Goal: Communication & Community: Participate in discussion

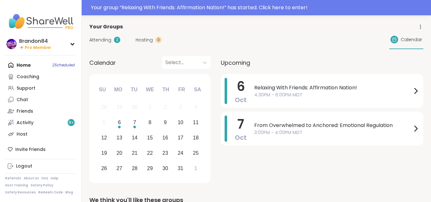
click at [353, 6] on div "Your group “ Relaxing With Friends: Affirmation Nation! ” has started. Click he…" at bounding box center [259, 8] width 336 height 8
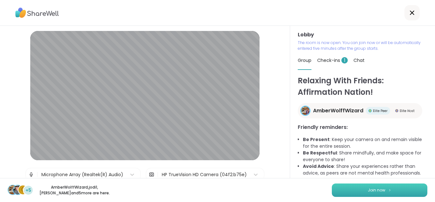
click at [364, 193] on button "Join now" at bounding box center [380, 189] width 96 height 13
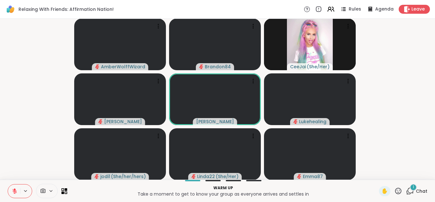
click at [15, 191] on icon at bounding box center [15, 189] width 2 height 3
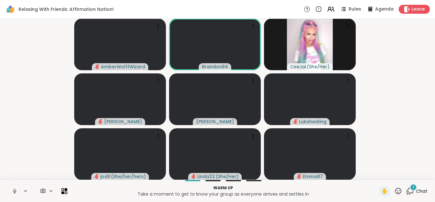
click at [8, 184] on button at bounding box center [14, 190] width 12 height 13
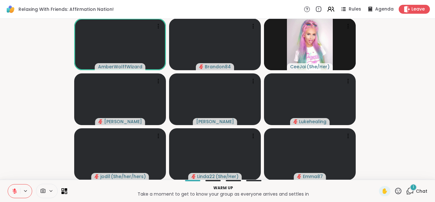
click at [15, 191] on icon at bounding box center [15, 189] width 2 height 3
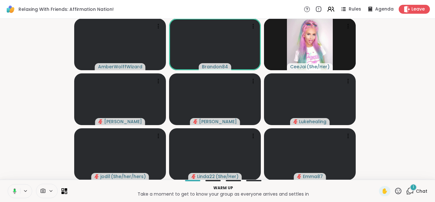
click at [15, 191] on rect at bounding box center [15, 190] width 2 height 3
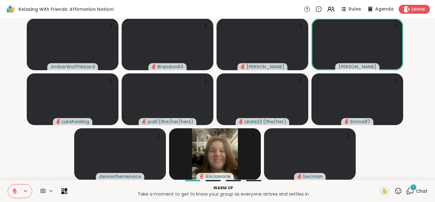
click at [15, 191] on icon at bounding box center [15, 189] width 2 height 3
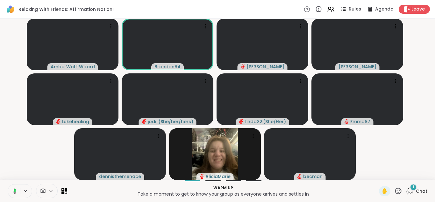
click at [15, 191] on rect at bounding box center [15, 190] width 2 height 3
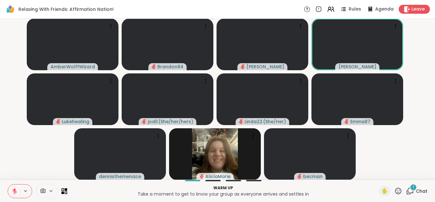
click at [8, 184] on button at bounding box center [14, 190] width 12 height 13
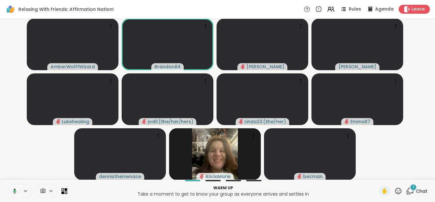
click at [7, 184] on button at bounding box center [13, 190] width 13 height 13
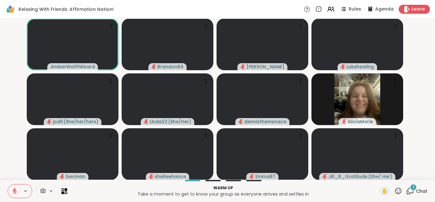
click at [10, 190] on button at bounding box center [14, 190] width 12 height 13
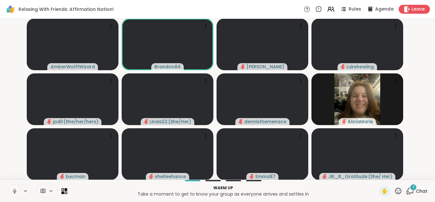
click at [10, 190] on button at bounding box center [14, 190] width 12 height 13
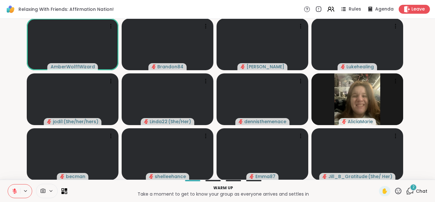
click at [10, 190] on button at bounding box center [14, 190] width 12 height 13
click at [10, 190] on button at bounding box center [13, 190] width 13 height 13
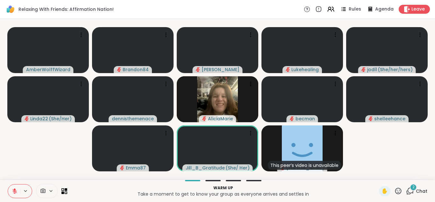
click at [10, 190] on button at bounding box center [14, 190] width 12 height 13
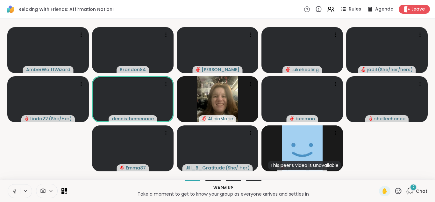
click at [13, 191] on icon at bounding box center [15, 191] width 6 height 6
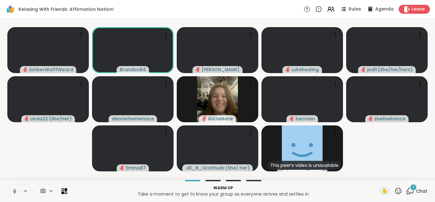
click at [13, 191] on icon at bounding box center [15, 191] width 6 height 6
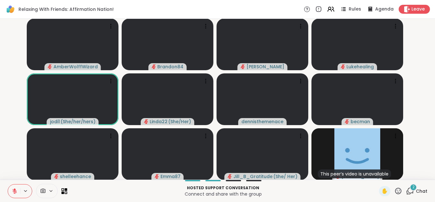
click at [396, 192] on icon at bounding box center [399, 190] width 6 height 6
click at [374, 173] on div "❤️" at bounding box center [379, 174] width 11 height 10
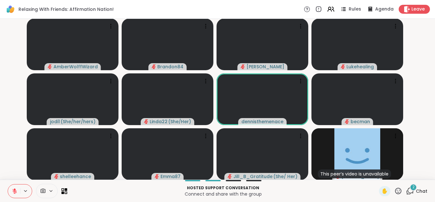
click at [396, 193] on icon at bounding box center [399, 190] width 6 height 6
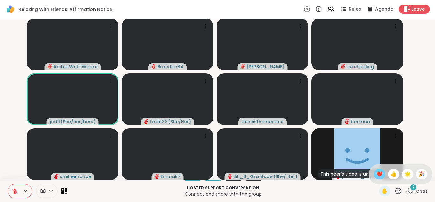
click at [377, 174] on span "❤️" at bounding box center [380, 174] width 6 height 8
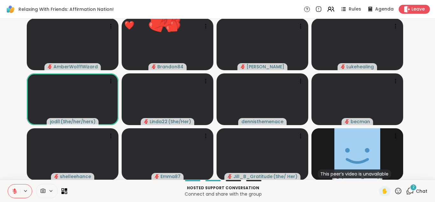
click at [413, 189] on span "2" at bounding box center [414, 186] width 2 height 5
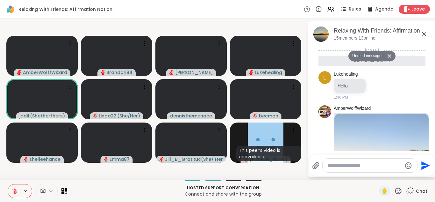
scroll to position [109, 0]
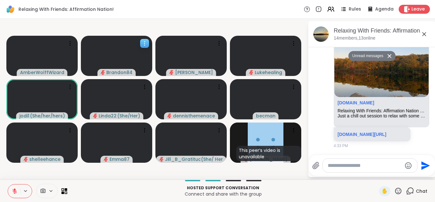
click at [145, 45] on icon at bounding box center [145, 43] width 6 height 6
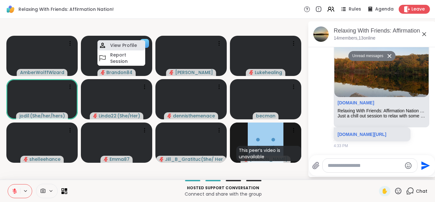
click at [120, 47] on h4 "View Profile" at bounding box center [123, 45] width 27 height 6
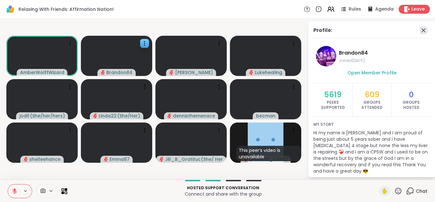
click at [420, 30] on icon at bounding box center [424, 30] width 8 height 8
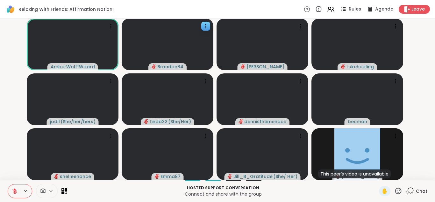
click at [398, 191] on icon at bounding box center [399, 191] width 8 height 8
click at [374, 176] on div "❤️" at bounding box center [379, 174] width 11 height 10
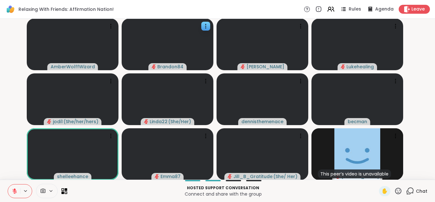
click at [11, 190] on button at bounding box center [14, 190] width 12 height 13
click at [7, 184] on button at bounding box center [13, 190] width 13 height 13
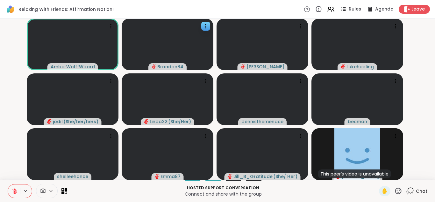
click at [8, 184] on button at bounding box center [14, 190] width 12 height 13
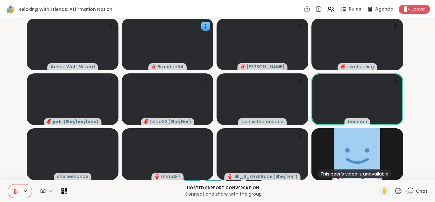
click at [8, 184] on button at bounding box center [14, 190] width 12 height 13
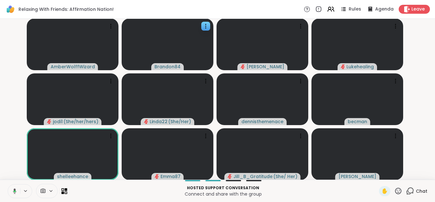
click at [7, 184] on button at bounding box center [13, 190] width 13 height 13
click at [11, 190] on button at bounding box center [14, 190] width 12 height 13
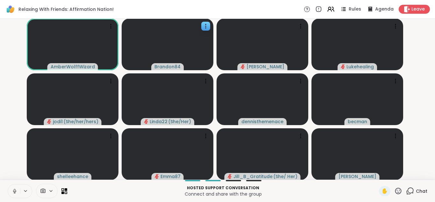
click at [11, 190] on button at bounding box center [14, 190] width 12 height 13
click at [395, 191] on icon at bounding box center [399, 191] width 8 height 8
click at [11, 188] on button at bounding box center [14, 190] width 12 height 13
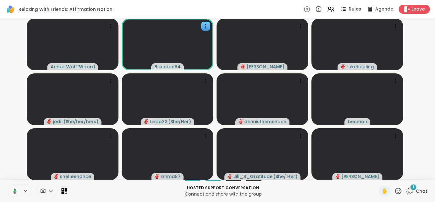
click at [7, 184] on button at bounding box center [13, 190] width 13 height 13
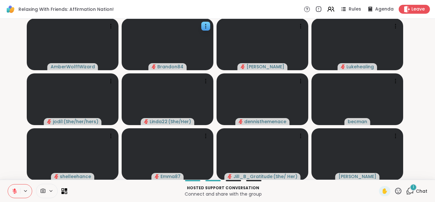
click at [8, 184] on button at bounding box center [14, 190] width 12 height 13
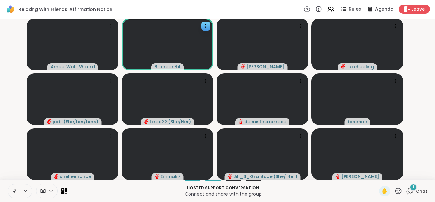
click at [8, 184] on button at bounding box center [14, 190] width 12 height 13
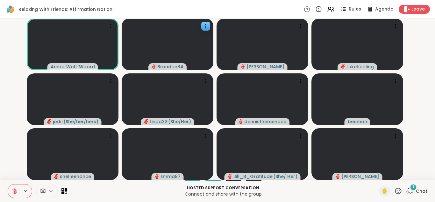
click at [8, 184] on button at bounding box center [14, 190] width 12 height 13
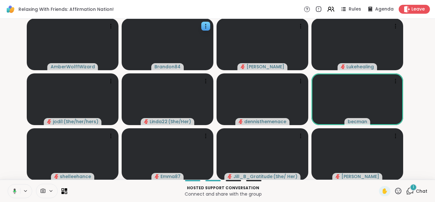
click at [7, 184] on button at bounding box center [13, 190] width 13 height 13
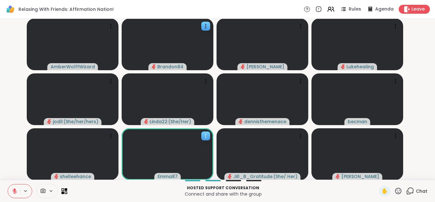
click at [207, 131] on div at bounding box center [205, 135] width 9 height 9
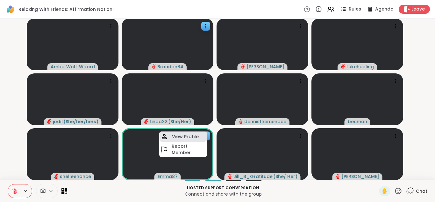
click at [188, 136] on h4 "View Profile" at bounding box center [185, 136] width 27 height 6
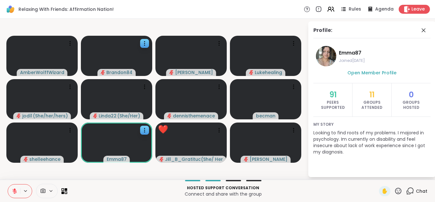
click at [379, 123] on span "My story" at bounding box center [372, 124] width 117 height 5
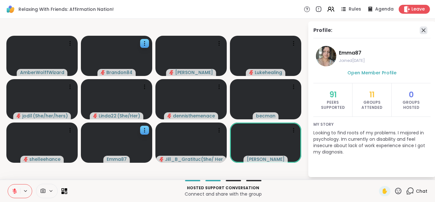
click at [425, 29] on icon at bounding box center [424, 30] width 8 height 8
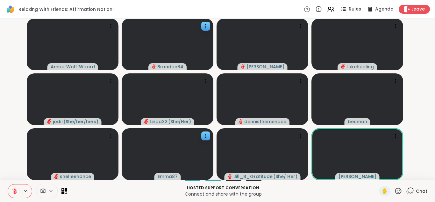
click at [396, 192] on icon at bounding box center [399, 190] width 6 height 6
click at [377, 175] on span "❤️" at bounding box center [380, 174] width 6 height 8
click at [395, 191] on icon at bounding box center [399, 191] width 8 height 8
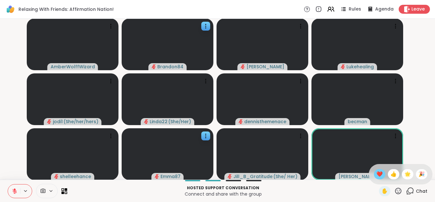
click at [377, 174] on span "❤️" at bounding box center [380, 174] width 6 height 8
click at [15, 192] on icon at bounding box center [14, 191] width 4 height 4
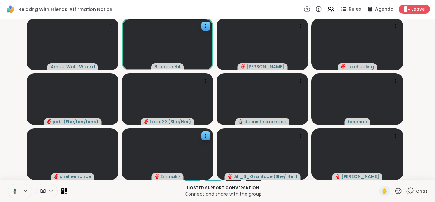
click at [15, 192] on icon at bounding box center [14, 191] width 6 height 6
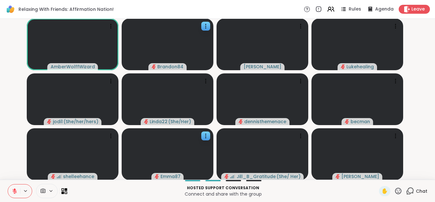
click at [8, 184] on button at bounding box center [14, 190] width 12 height 13
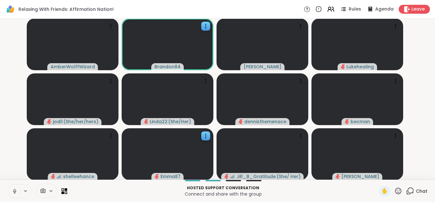
click at [8, 184] on button at bounding box center [14, 190] width 12 height 13
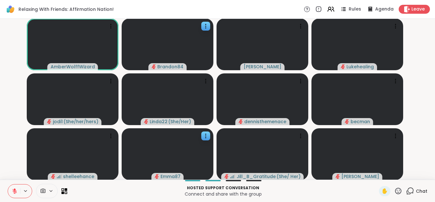
click at [8, 184] on button at bounding box center [14, 190] width 12 height 13
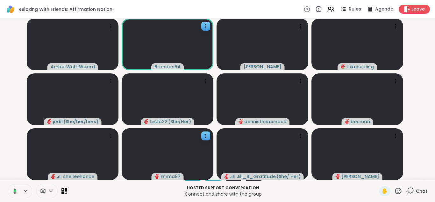
click at [7, 184] on button at bounding box center [13, 190] width 13 height 13
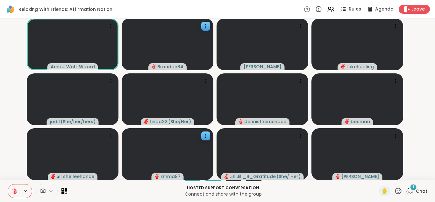
click at [410, 190] on div "1" at bounding box center [413, 187] width 7 height 7
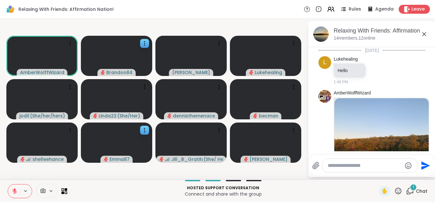
scroll to position [183, 0]
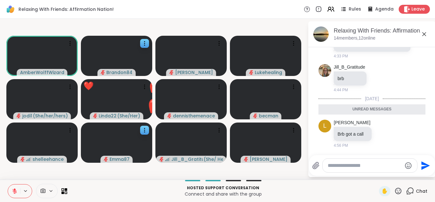
click at [13, 188] on icon at bounding box center [15, 191] width 6 height 6
click at [8, 184] on button at bounding box center [14, 190] width 12 height 13
click at [388, 133] on icon at bounding box center [390, 133] width 4 height 4
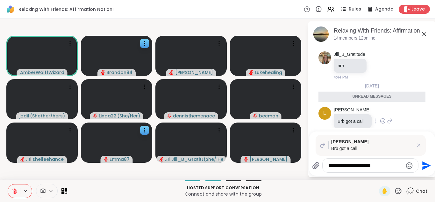
type textarea "**********"
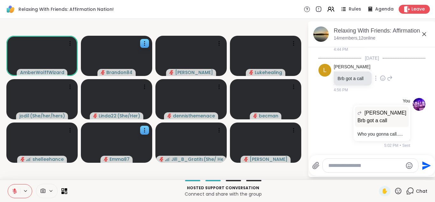
scroll to position [230, 0]
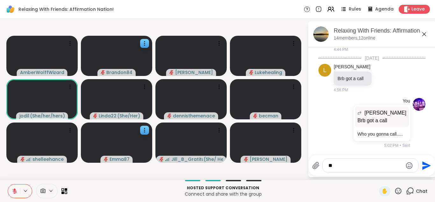
type textarea "*"
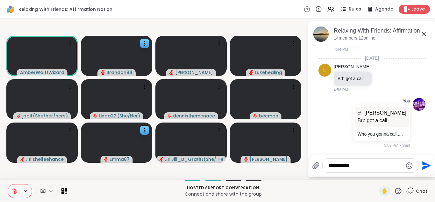
type textarea "**********"
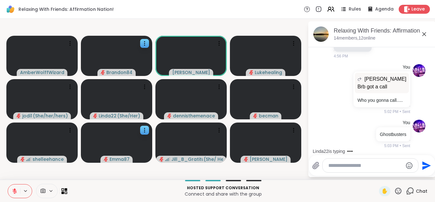
scroll to position [326, 0]
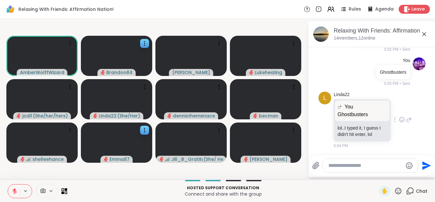
click at [399, 118] on icon at bounding box center [402, 119] width 6 height 6
click at [370, 108] on button "Select Reaction: Joy" at bounding box center [374, 109] width 13 height 13
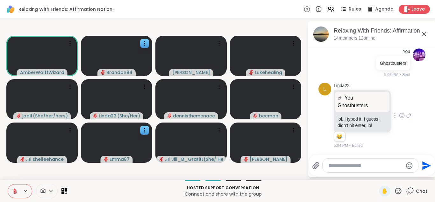
scroll to position [335, 0]
click at [15, 190] on icon at bounding box center [15, 189] width 2 height 3
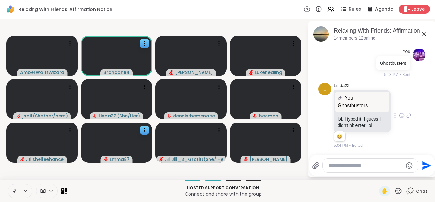
click at [8, 184] on button at bounding box center [14, 190] width 12 height 13
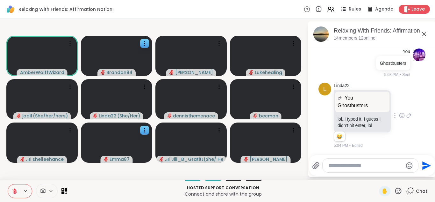
click at [8, 184] on button at bounding box center [14, 190] width 12 height 13
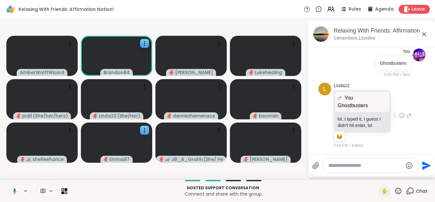
click at [7, 184] on button at bounding box center [13, 190] width 13 height 13
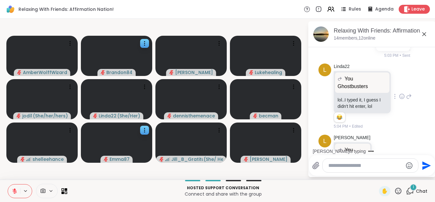
scroll to position [391, 0]
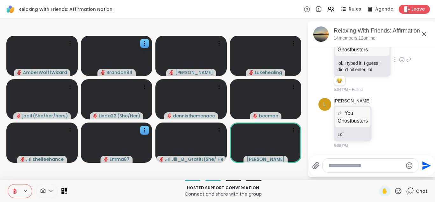
click at [15, 190] on icon at bounding box center [15, 189] width 2 height 3
click at [8, 184] on button at bounding box center [14, 190] width 12 height 13
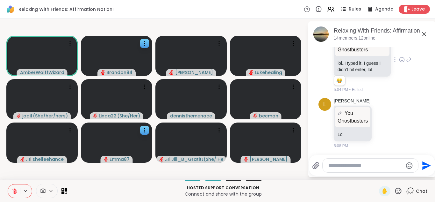
click at [8, 184] on button at bounding box center [14, 190] width 12 height 13
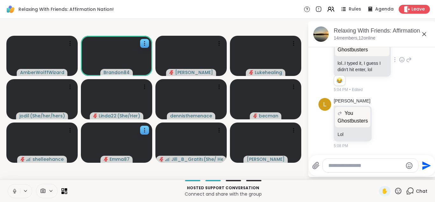
click at [8, 184] on button at bounding box center [14, 190] width 12 height 13
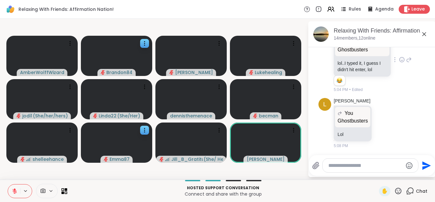
click at [8, 184] on button at bounding box center [14, 190] width 12 height 13
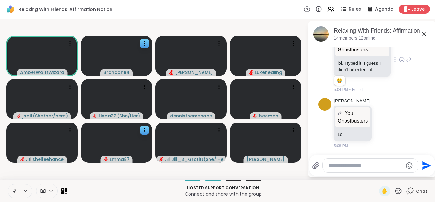
click at [8, 184] on button at bounding box center [14, 190] width 12 height 13
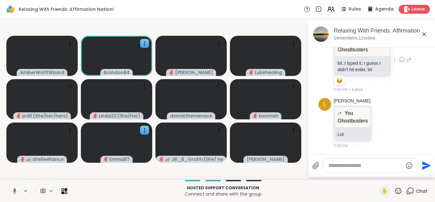
click at [7, 184] on button at bounding box center [13, 190] width 13 height 13
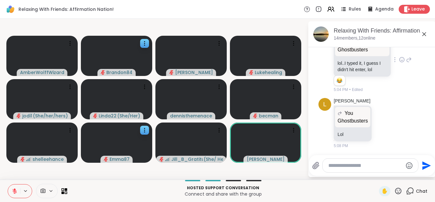
click at [15, 190] on icon at bounding box center [15, 189] width 2 height 3
click at [15, 190] on icon at bounding box center [15, 190] width 4 height 5
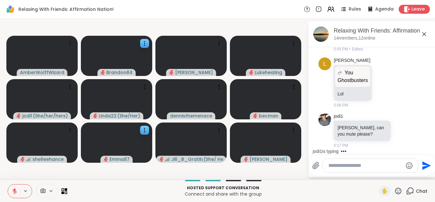
click at [8, 184] on button at bounding box center [14, 190] width 12 height 13
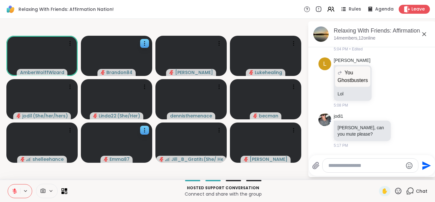
click at [8, 184] on button at bounding box center [14, 190] width 12 height 13
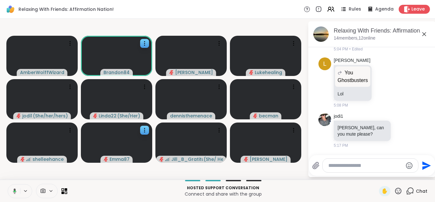
click at [7, 184] on button at bounding box center [13, 190] width 13 height 13
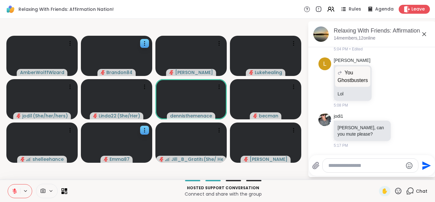
click at [8, 184] on button at bounding box center [14, 190] width 12 height 13
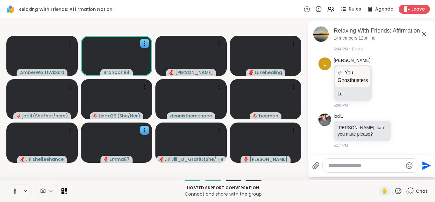
click at [7, 184] on button at bounding box center [13, 190] width 13 height 13
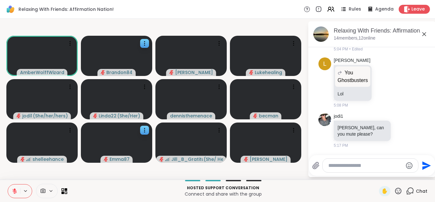
click at [8, 184] on button at bounding box center [14, 190] width 12 height 13
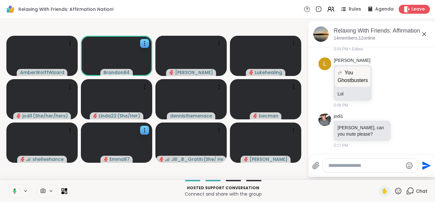
click at [7, 184] on button at bounding box center [13, 190] width 13 height 13
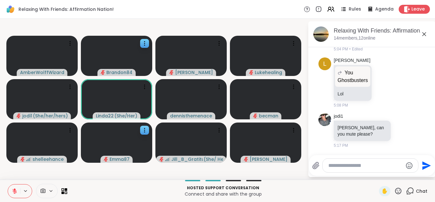
click at [8, 184] on button at bounding box center [14, 190] width 12 height 13
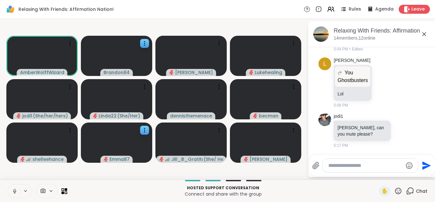
click at [8, 184] on button at bounding box center [14, 190] width 12 height 13
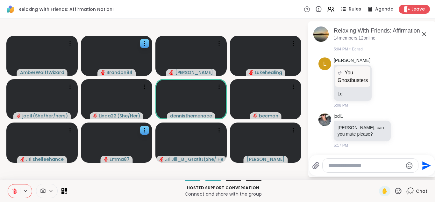
click at [8, 184] on button at bounding box center [14, 190] width 12 height 13
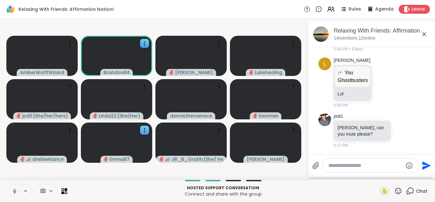
click at [8, 184] on button at bounding box center [14, 190] width 12 height 13
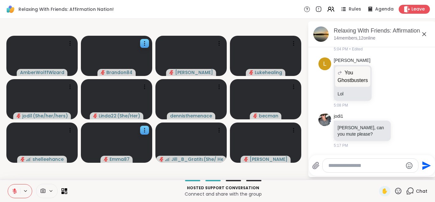
click at [8, 184] on button at bounding box center [14, 190] width 12 height 13
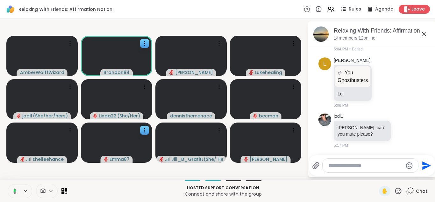
click at [7, 184] on button at bounding box center [13, 190] width 13 height 13
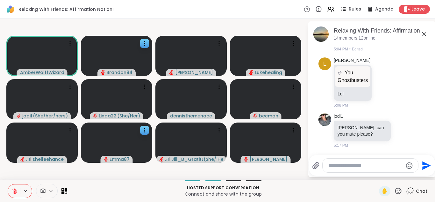
click at [8, 184] on button at bounding box center [14, 190] width 12 height 13
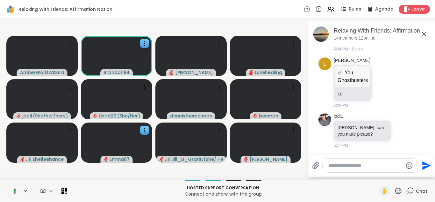
click at [7, 184] on button at bounding box center [13, 190] width 13 height 13
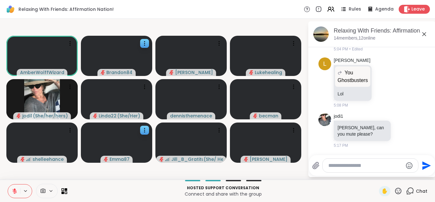
click at [15, 190] on icon at bounding box center [15, 189] width 2 height 3
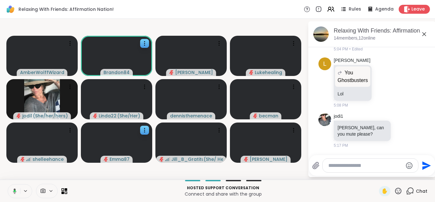
click at [15, 190] on icon at bounding box center [15, 191] width 2 height 2
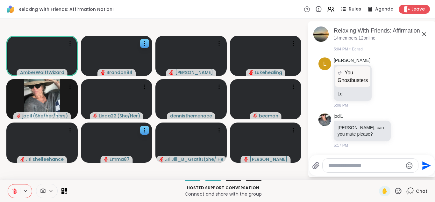
click at [8, 184] on button at bounding box center [14, 190] width 12 height 13
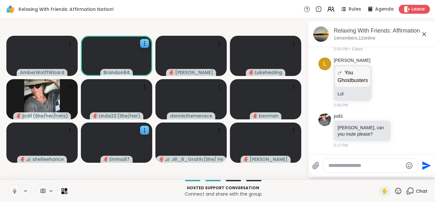
click at [8, 184] on button at bounding box center [14, 190] width 12 height 13
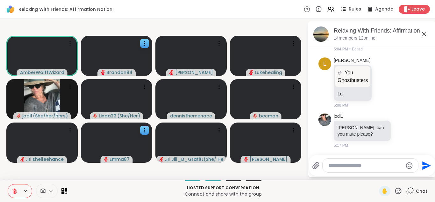
click at [15, 190] on icon at bounding box center [15, 189] width 2 height 3
click at [8, 184] on button at bounding box center [14, 190] width 12 height 13
click at [15, 190] on icon at bounding box center [15, 189] width 2 height 3
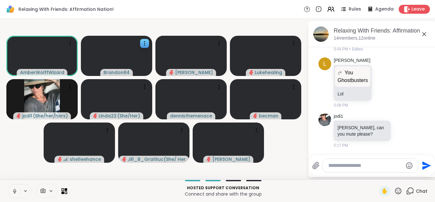
click at [8, 184] on button at bounding box center [14, 190] width 12 height 13
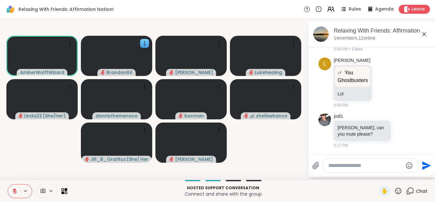
click at [8, 184] on button at bounding box center [14, 190] width 12 height 13
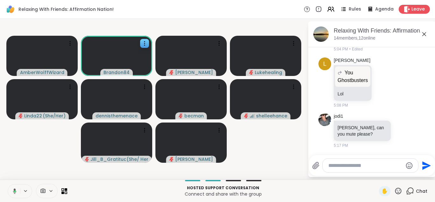
click at [7, 184] on button at bounding box center [13, 190] width 13 height 13
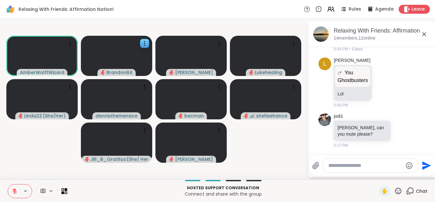
click at [8, 184] on button at bounding box center [14, 190] width 12 height 13
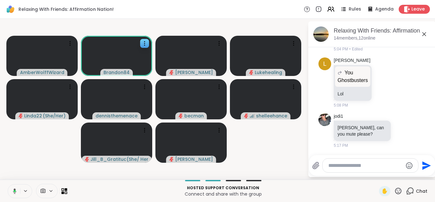
click at [7, 184] on button at bounding box center [13, 190] width 13 height 13
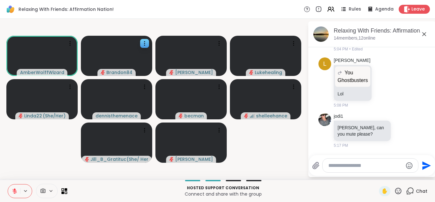
click at [8, 184] on button at bounding box center [14, 190] width 12 height 13
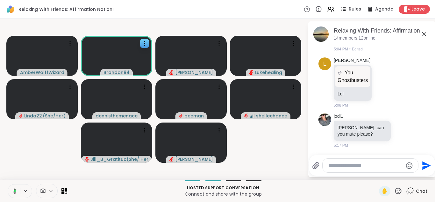
click at [7, 184] on button at bounding box center [13, 190] width 13 height 13
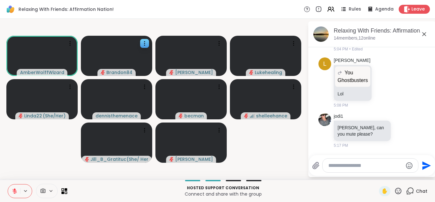
click at [8, 184] on button at bounding box center [14, 190] width 12 height 13
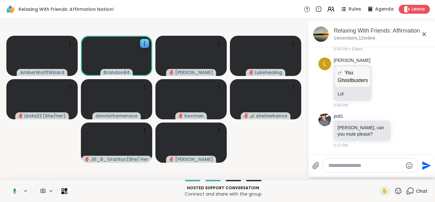
click at [7, 184] on button at bounding box center [13, 190] width 13 height 13
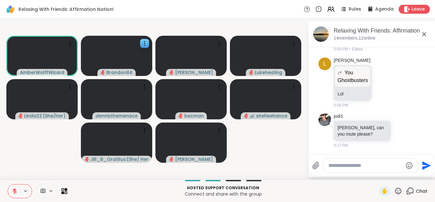
click at [8, 184] on button at bounding box center [14, 190] width 12 height 13
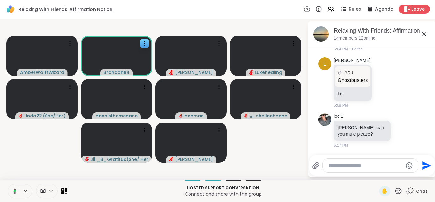
click at [7, 184] on button at bounding box center [13, 190] width 13 height 13
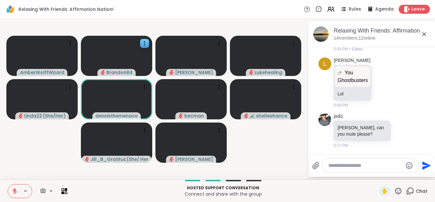
click at [8, 184] on button at bounding box center [14, 190] width 12 height 13
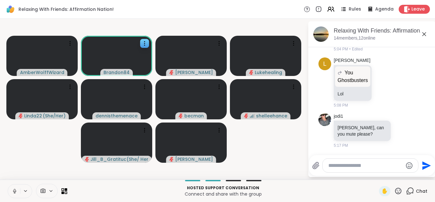
click at [8, 184] on button at bounding box center [14, 190] width 12 height 13
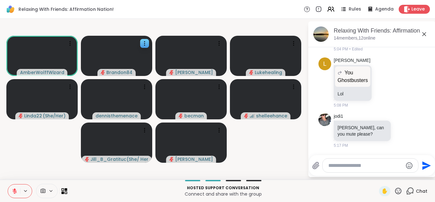
click at [15, 190] on icon at bounding box center [15, 189] width 2 height 3
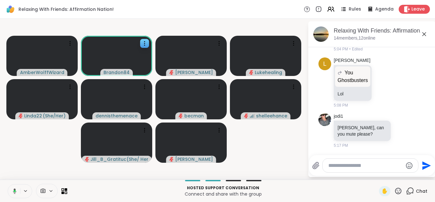
click at [15, 190] on icon at bounding box center [15, 191] width 2 height 2
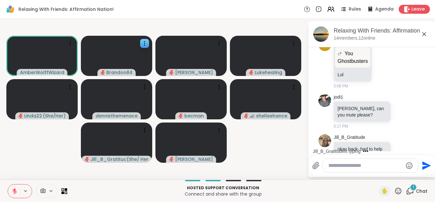
scroll to position [478, 0]
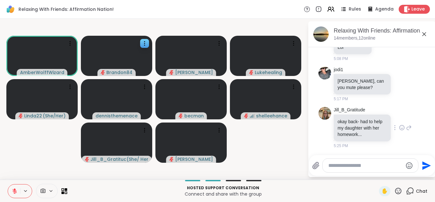
click at [399, 130] on icon at bounding box center [402, 127] width 6 height 6
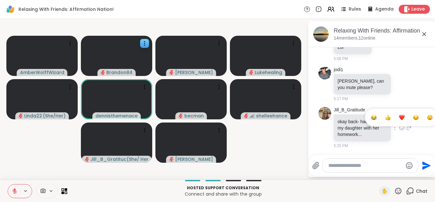
click at [399, 119] on div "Select Reaction: Heart" at bounding box center [402, 117] width 6 height 6
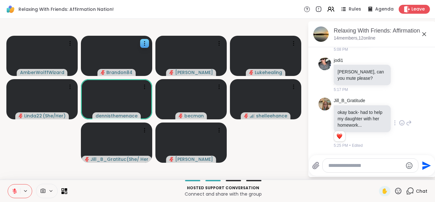
scroll to position [487, 0]
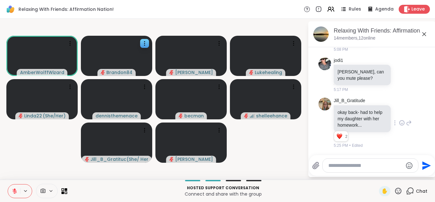
click at [11, 187] on button at bounding box center [14, 190] width 12 height 13
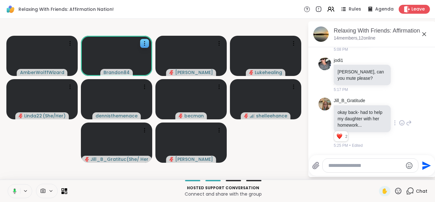
click at [7, 184] on button at bounding box center [13, 190] width 13 height 13
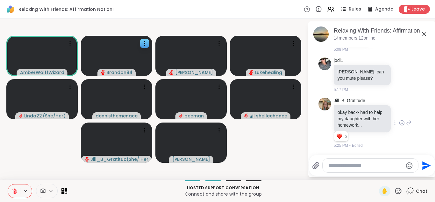
click at [8, 184] on button at bounding box center [14, 190] width 12 height 13
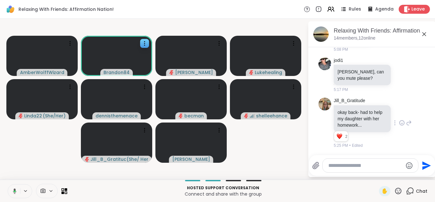
click at [7, 184] on button at bounding box center [13, 190] width 13 height 13
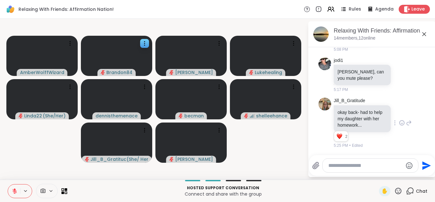
click at [8, 184] on button at bounding box center [14, 190] width 12 height 13
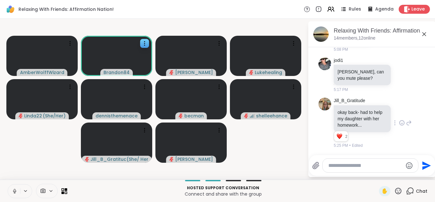
click at [8, 184] on button at bounding box center [14, 190] width 12 height 13
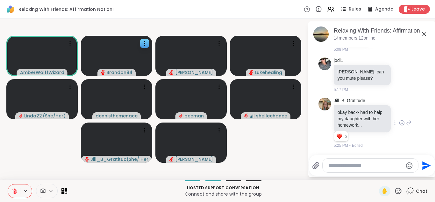
click at [8, 184] on button at bounding box center [14, 190] width 12 height 13
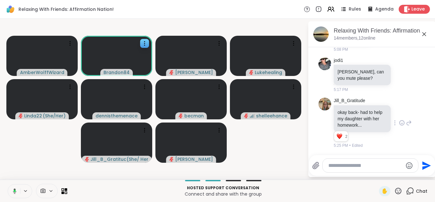
click at [7, 184] on button at bounding box center [13, 190] width 13 height 13
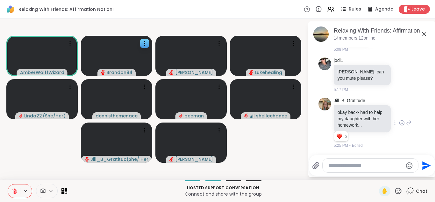
click at [8, 184] on button at bounding box center [14, 190] width 12 height 13
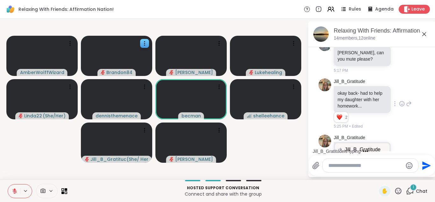
scroll to position [577, 0]
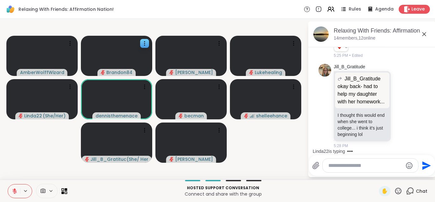
click at [11, 187] on button at bounding box center [14, 190] width 12 height 13
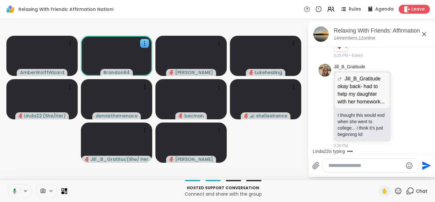
click at [11, 187] on button at bounding box center [13, 190] width 13 height 13
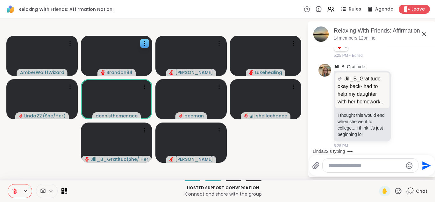
click at [11, 187] on button at bounding box center [14, 190] width 12 height 13
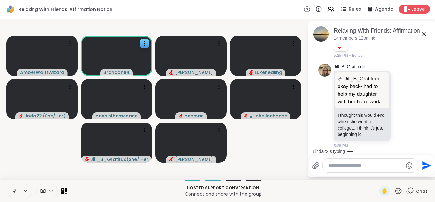
click at [11, 187] on button at bounding box center [14, 190] width 12 height 13
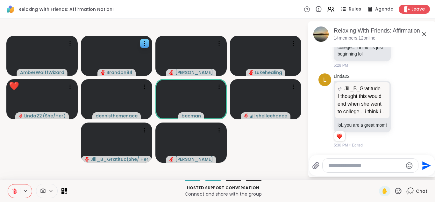
scroll to position [595, 0]
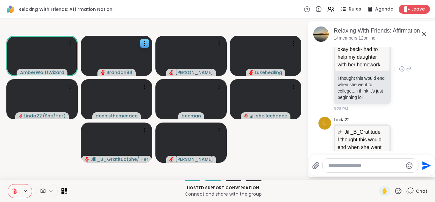
click at [401, 70] on icon at bounding box center [402, 69] width 2 height 1
click at [399, 62] on div "Select Reaction: Heart" at bounding box center [402, 59] width 6 height 6
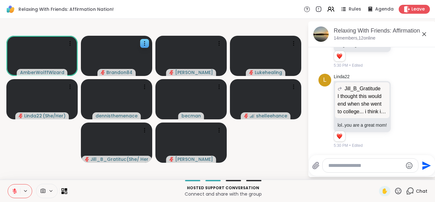
scroll to position [673, 0]
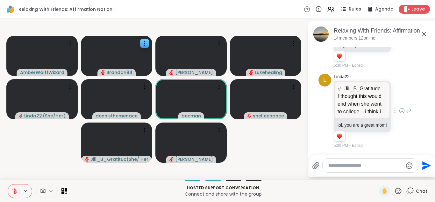
click at [406, 109] on icon at bounding box center [409, 111] width 6 height 8
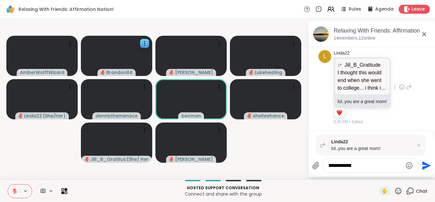
type textarea "**********"
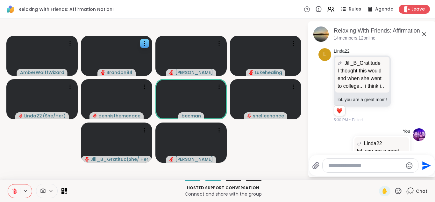
scroll to position [736, 0]
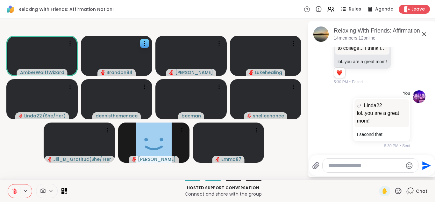
click at [14, 191] on icon at bounding box center [15, 191] width 6 height 6
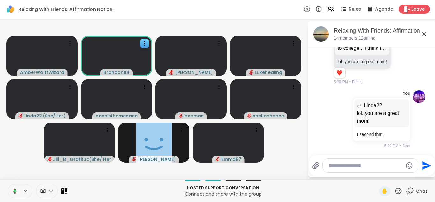
click at [14, 191] on icon at bounding box center [14, 191] width 6 height 6
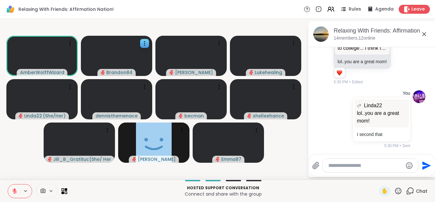
click at [15, 192] on icon at bounding box center [15, 191] width 6 height 6
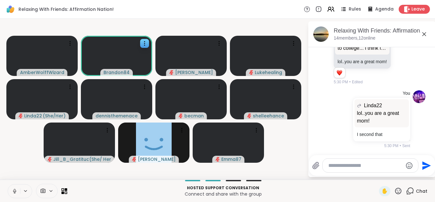
click at [8, 184] on button at bounding box center [14, 190] width 12 height 13
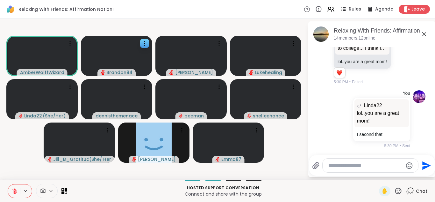
click at [8, 184] on button at bounding box center [14, 190] width 12 height 13
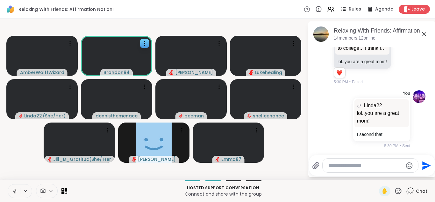
click at [8, 184] on button at bounding box center [14, 190] width 12 height 13
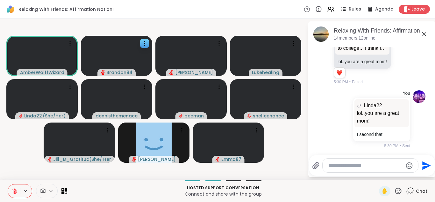
click at [8, 184] on button at bounding box center [14, 190] width 12 height 13
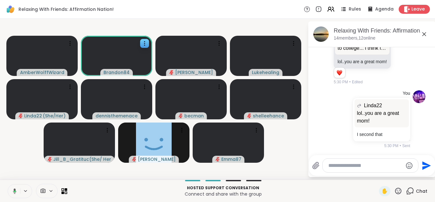
click at [7, 184] on button at bounding box center [13, 190] width 13 height 13
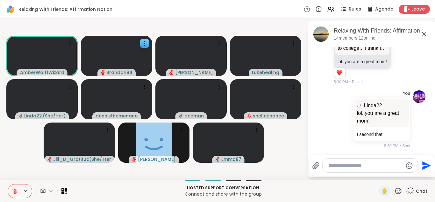
click at [8, 184] on button at bounding box center [14, 190] width 12 height 13
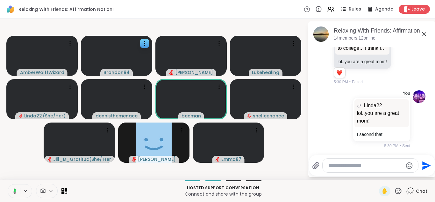
click at [7, 184] on button at bounding box center [13, 190] width 13 height 13
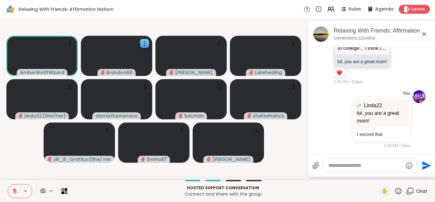
click at [8, 184] on button at bounding box center [14, 190] width 12 height 13
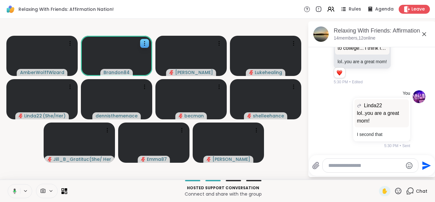
click at [7, 184] on button at bounding box center [13, 190] width 13 height 13
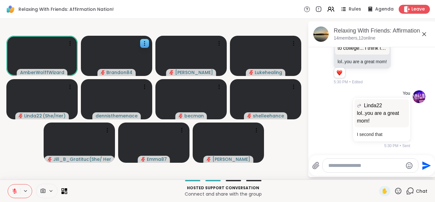
scroll to position [745, 0]
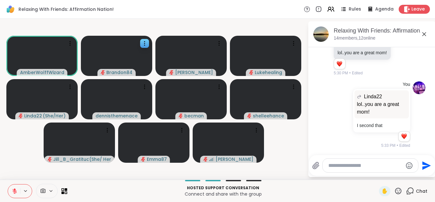
click at [11, 190] on button at bounding box center [14, 190] width 12 height 13
click at [11, 190] on icon at bounding box center [14, 191] width 6 height 6
click at [14, 189] on icon at bounding box center [15, 191] width 6 height 6
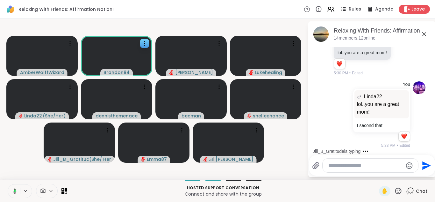
click at [14, 189] on icon at bounding box center [14, 191] width 6 height 6
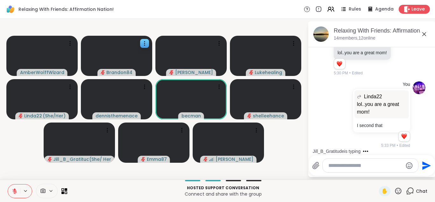
click at [14, 189] on icon at bounding box center [15, 191] width 6 height 6
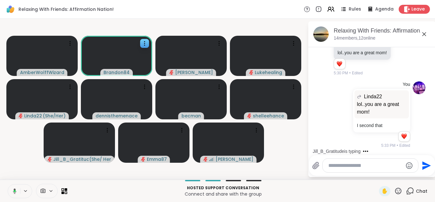
click at [14, 189] on icon at bounding box center [14, 191] width 6 height 6
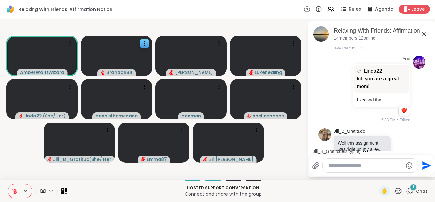
scroll to position [798, 0]
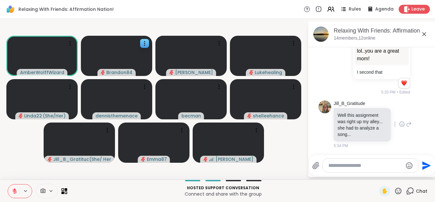
click at [399, 124] on icon at bounding box center [402, 124] width 6 height 6
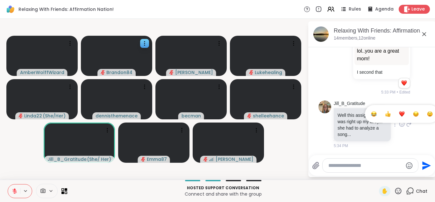
click at [399, 111] on span "Select Reaction: Heart" at bounding box center [402, 114] width 6 height 6
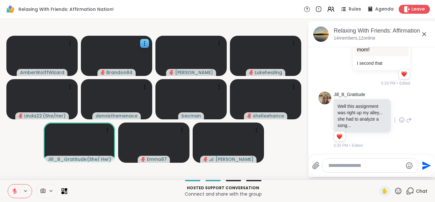
scroll to position [807, 0]
click at [14, 192] on icon at bounding box center [15, 191] width 6 height 6
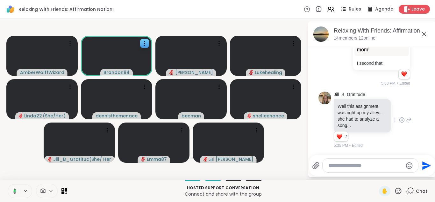
click at [14, 192] on icon at bounding box center [14, 191] width 6 height 6
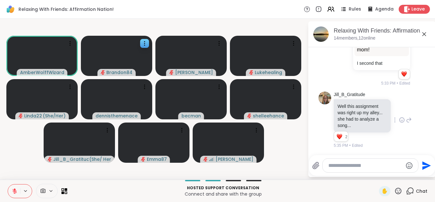
click at [14, 192] on icon at bounding box center [15, 191] width 6 height 6
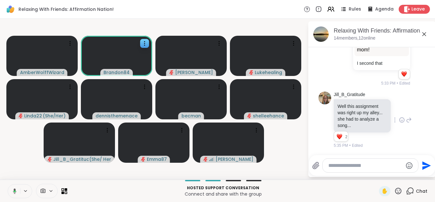
click at [14, 192] on icon at bounding box center [14, 191] width 6 height 6
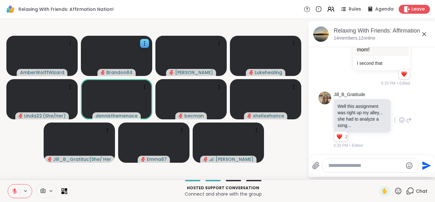
click at [8, 184] on button at bounding box center [14, 190] width 12 height 13
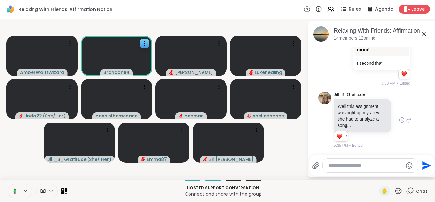
click at [7, 184] on button at bounding box center [13, 190] width 13 height 13
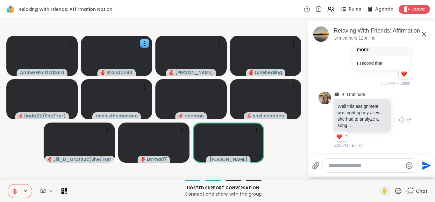
click at [8, 184] on button at bounding box center [14, 190] width 12 height 13
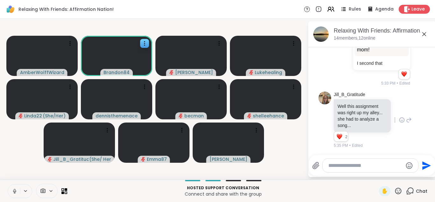
click at [8, 184] on button at bounding box center [14, 190] width 12 height 13
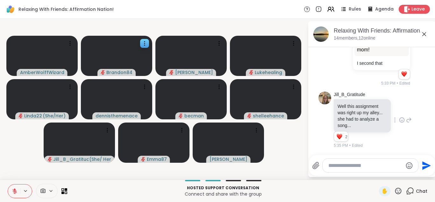
click at [8, 184] on button at bounding box center [14, 190] width 12 height 13
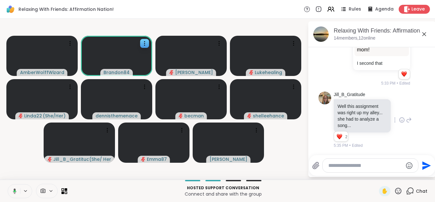
click at [7, 184] on button at bounding box center [13, 190] width 13 height 13
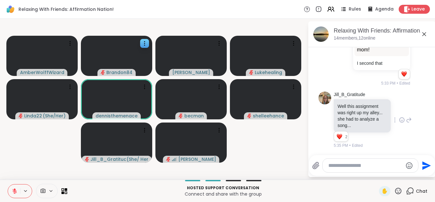
click at [14, 192] on icon at bounding box center [15, 191] width 6 height 6
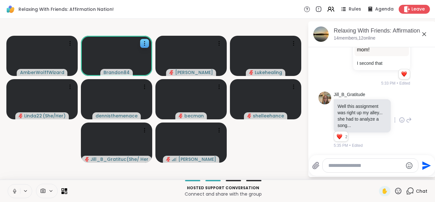
click at [14, 192] on icon at bounding box center [15, 191] width 6 height 6
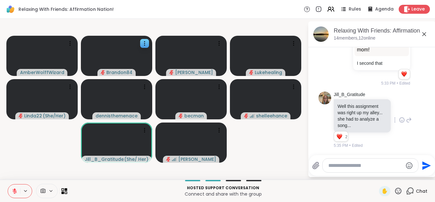
click at [8, 184] on button at bounding box center [14, 190] width 12 height 13
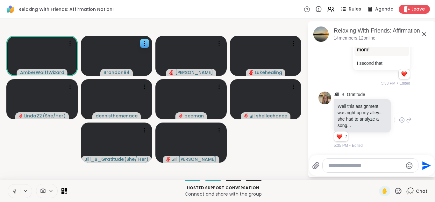
click at [8, 184] on button at bounding box center [14, 190] width 12 height 13
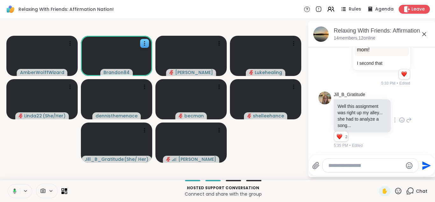
click at [7, 184] on button at bounding box center [13, 190] width 13 height 13
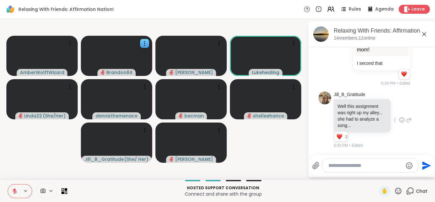
click at [8, 184] on button at bounding box center [14, 190] width 12 height 13
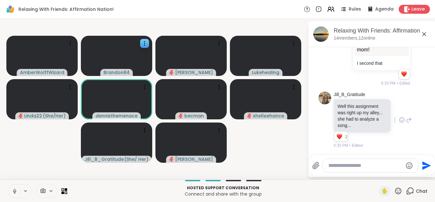
click at [8, 184] on button at bounding box center [14, 190] width 12 height 13
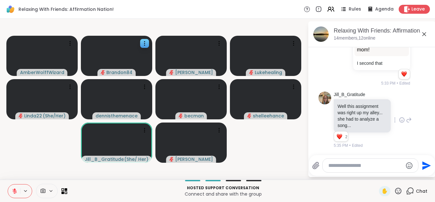
click at [8, 184] on button at bounding box center [14, 190] width 12 height 13
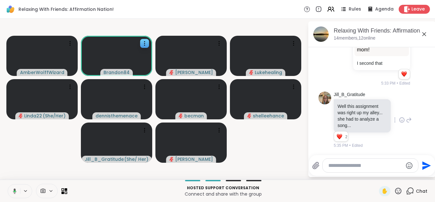
click at [7, 184] on button at bounding box center [13, 190] width 13 height 13
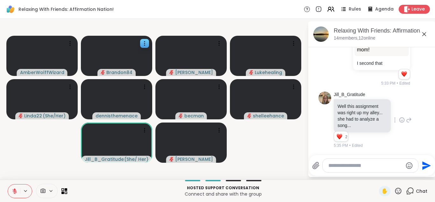
click at [14, 192] on icon at bounding box center [15, 191] width 6 height 6
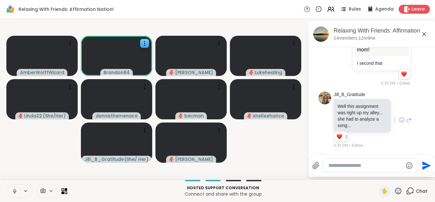
click at [14, 194] on button at bounding box center [14, 190] width 12 height 13
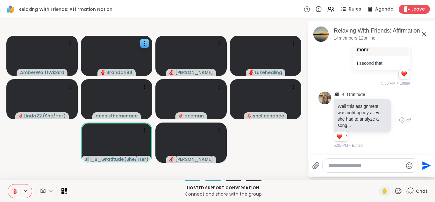
click at [12, 189] on icon at bounding box center [15, 191] width 6 height 6
click at [10, 194] on button at bounding box center [14, 190] width 12 height 13
click at [12, 193] on icon at bounding box center [15, 191] width 6 height 6
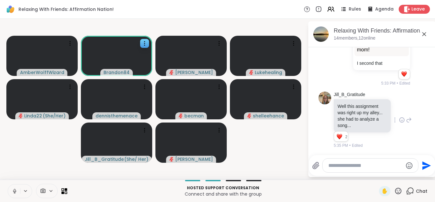
click at [8, 184] on button at bounding box center [14, 190] width 12 height 13
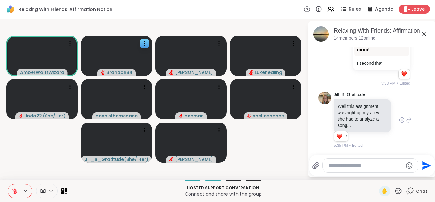
click at [8, 184] on button at bounding box center [14, 190] width 12 height 13
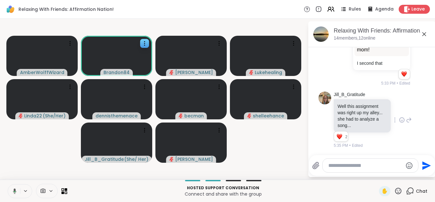
click at [7, 184] on button at bounding box center [13, 190] width 13 height 13
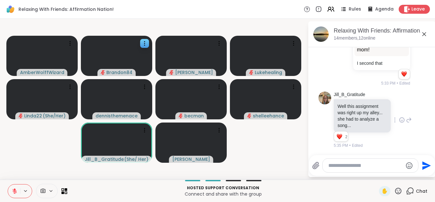
click at [12, 193] on icon at bounding box center [15, 191] width 6 height 6
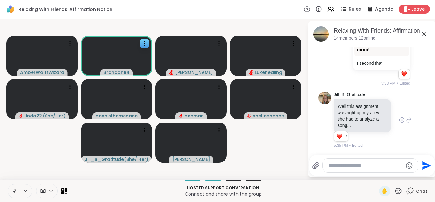
click at [8, 184] on button at bounding box center [14, 190] width 12 height 13
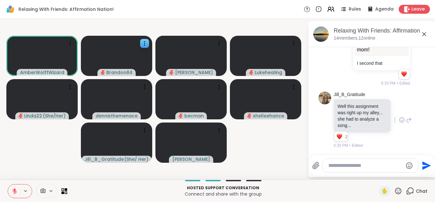
click at [8, 184] on button at bounding box center [14, 190] width 12 height 13
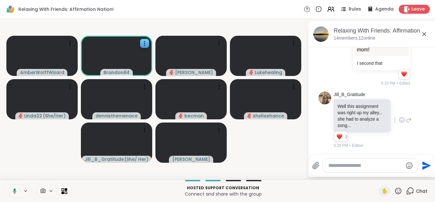
click at [7, 184] on button at bounding box center [13, 190] width 13 height 13
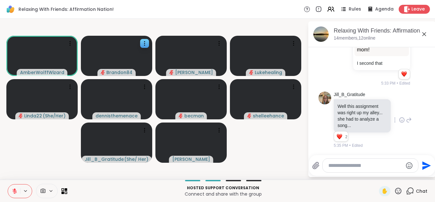
click at [8, 184] on button at bounding box center [14, 190] width 12 height 13
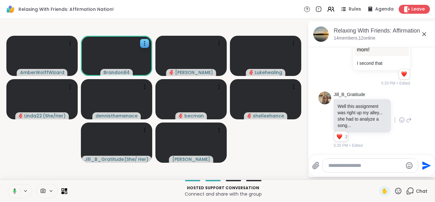
click at [7, 184] on button at bounding box center [13, 190] width 13 height 13
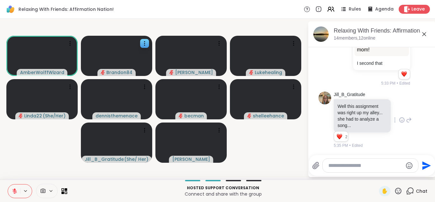
click at [8, 184] on button at bounding box center [14, 190] width 12 height 13
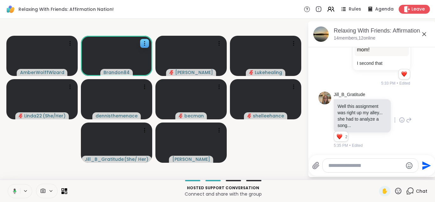
click at [7, 184] on button at bounding box center [13, 190] width 13 height 13
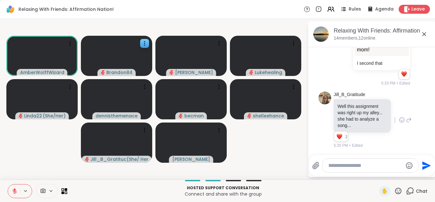
click at [12, 193] on icon at bounding box center [15, 191] width 6 height 6
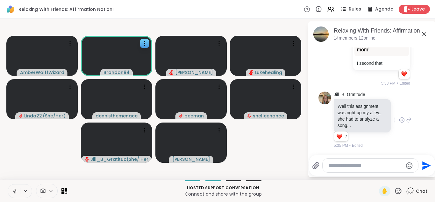
click at [12, 193] on icon at bounding box center [15, 191] width 6 height 6
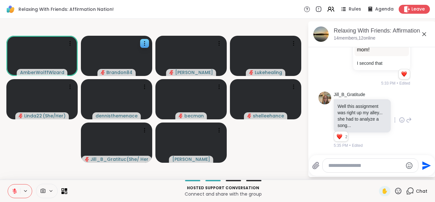
click at [8, 184] on button at bounding box center [14, 190] width 12 height 13
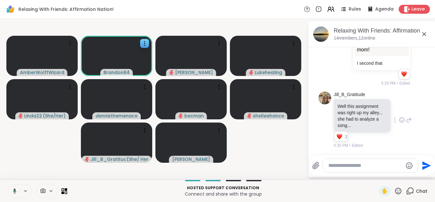
click at [7, 184] on button at bounding box center [13, 190] width 13 height 13
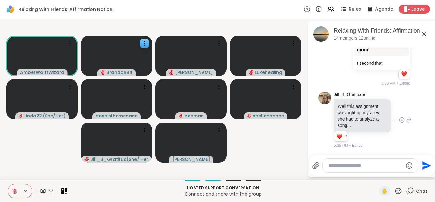
click at [8, 184] on button at bounding box center [14, 190] width 12 height 13
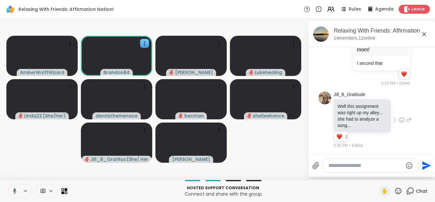
click at [7, 184] on button at bounding box center [13, 190] width 13 height 13
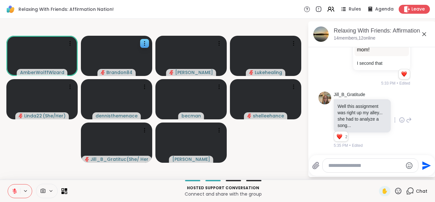
click at [8, 184] on button at bounding box center [14, 190] width 12 height 13
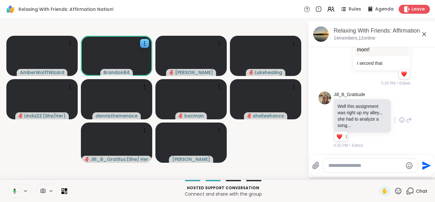
click at [7, 184] on button at bounding box center [13, 190] width 13 height 13
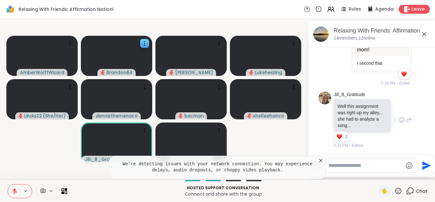
click at [12, 193] on icon at bounding box center [15, 191] width 6 height 6
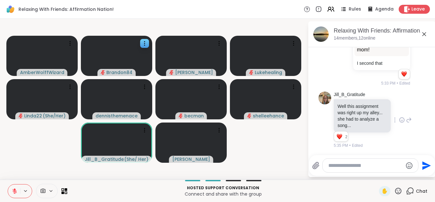
click at [12, 193] on icon at bounding box center [15, 191] width 6 height 6
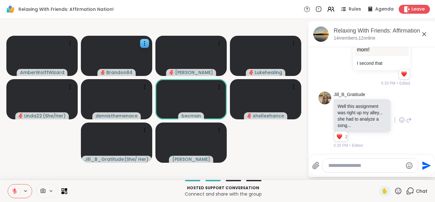
click at [12, 193] on icon at bounding box center [15, 191] width 6 height 6
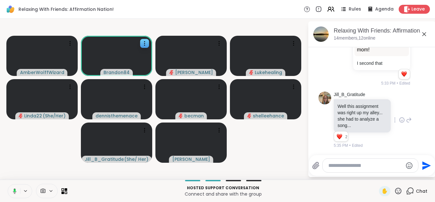
click at [12, 193] on icon at bounding box center [14, 191] width 6 height 6
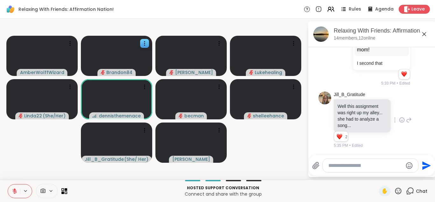
click at [8, 184] on button at bounding box center [14, 190] width 12 height 13
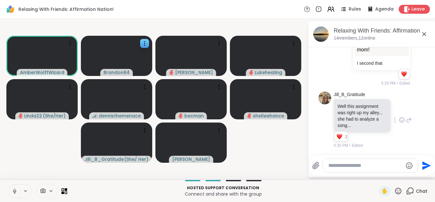
click at [8, 184] on button at bounding box center [14, 190] width 12 height 13
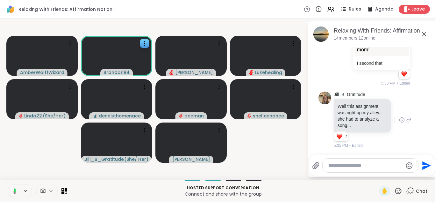
click at [7, 184] on button at bounding box center [13, 190] width 13 height 13
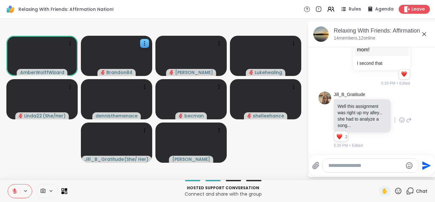
click at [8, 184] on button at bounding box center [14, 190] width 12 height 13
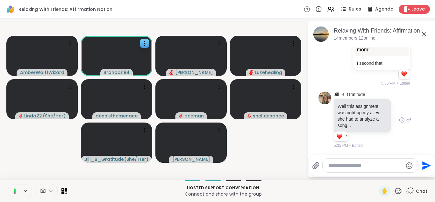
click at [7, 184] on button at bounding box center [13, 190] width 13 height 13
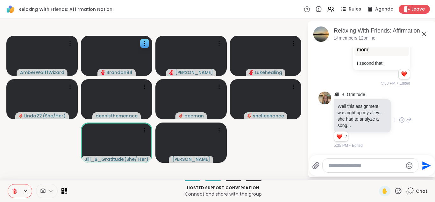
click at [8, 184] on button at bounding box center [14, 190] width 12 height 13
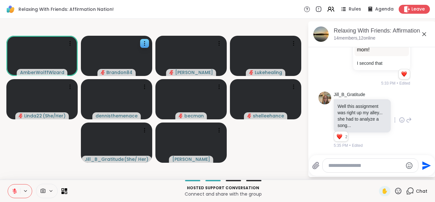
click at [8, 184] on button at bounding box center [14, 190] width 12 height 13
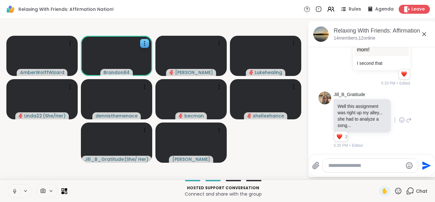
click at [8, 184] on button at bounding box center [14, 190] width 12 height 13
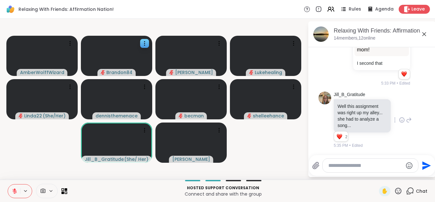
click at [8, 184] on button at bounding box center [14, 190] width 12 height 13
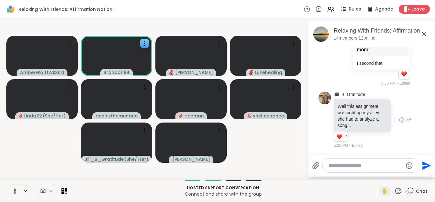
click at [7, 184] on button at bounding box center [13, 190] width 13 height 13
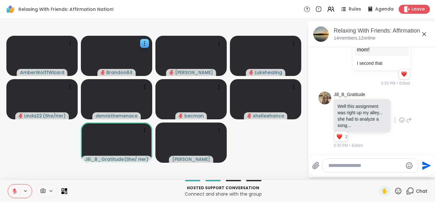
click at [8, 184] on button at bounding box center [14, 190] width 12 height 13
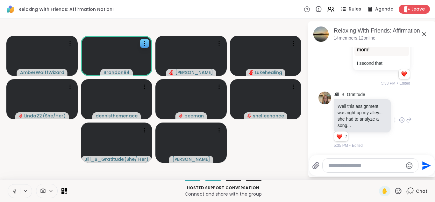
click at [8, 184] on button at bounding box center [14, 190] width 12 height 13
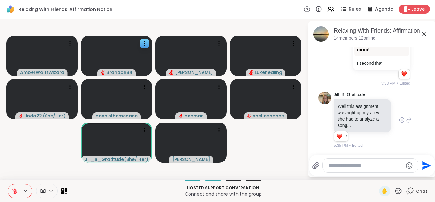
click at [8, 184] on button at bounding box center [14, 190] width 12 height 13
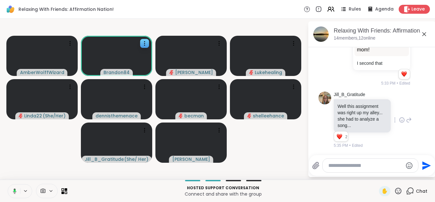
click at [7, 184] on button at bounding box center [13, 190] width 13 height 13
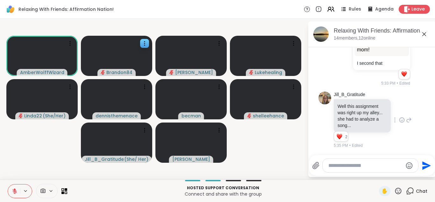
click at [8, 184] on button at bounding box center [14, 190] width 12 height 13
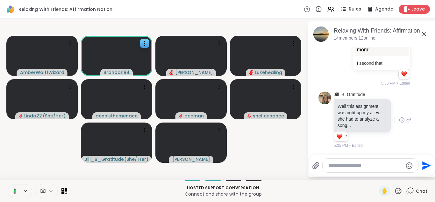
click at [7, 184] on button at bounding box center [13, 190] width 13 height 13
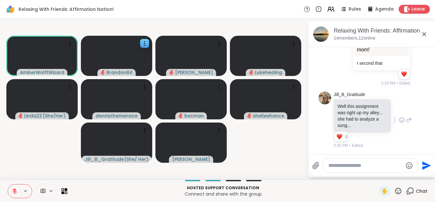
click at [8, 184] on button at bounding box center [14, 190] width 12 height 13
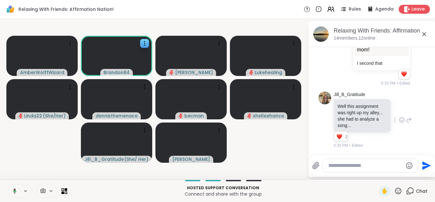
click at [7, 184] on button at bounding box center [13, 190] width 13 height 13
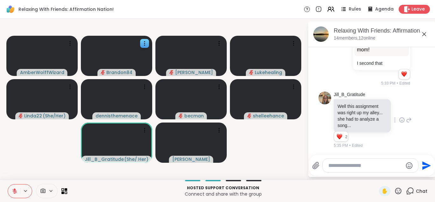
click at [8, 184] on button at bounding box center [14, 190] width 12 height 13
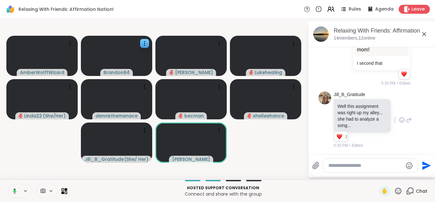
click at [7, 184] on button at bounding box center [13, 190] width 13 height 13
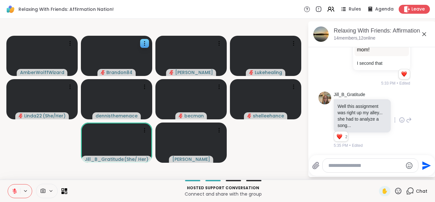
click at [8, 184] on button at bounding box center [14, 190] width 12 height 13
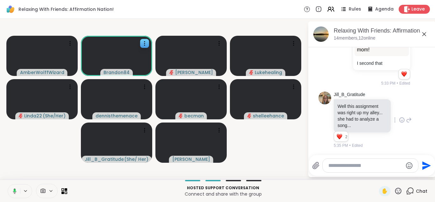
click at [7, 184] on button at bounding box center [13, 190] width 13 height 13
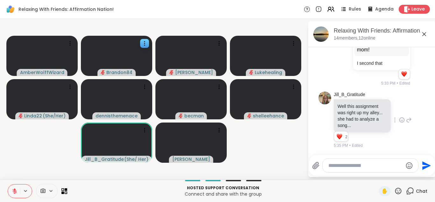
click at [8, 184] on button at bounding box center [14, 190] width 12 height 13
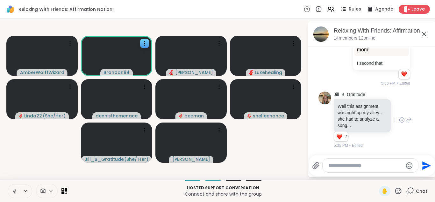
click at [8, 184] on button at bounding box center [14, 190] width 12 height 13
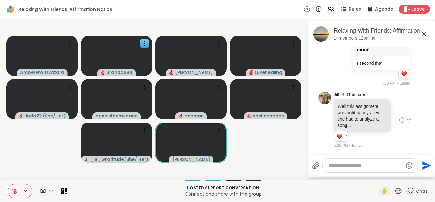
click at [8, 184] on button at bounding box center [14, 190] width 12 height 13
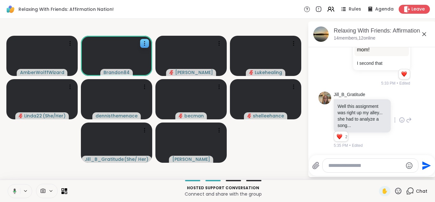
click at [7, 184] on button at bounding box center [13, 190] width 13 height 13
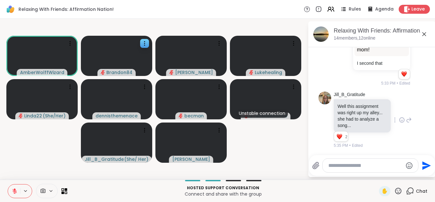
click at [8, 184] on button at bounding box center [14, 190] width 12 height 13
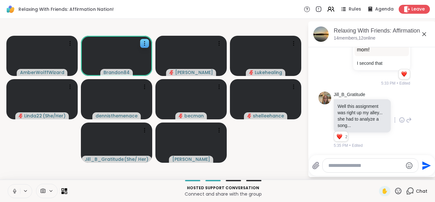
click at [8, 184] on button at bounding box center [14, 190] width 12 height 13
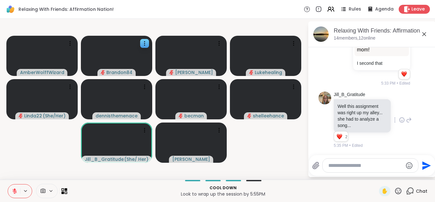
click at [8, 184] on button at bounding box center [14, 190] width 12 height 13
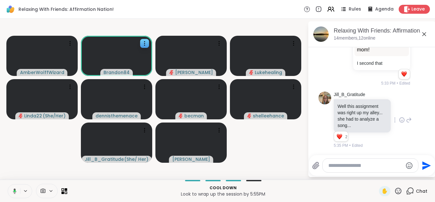
click at [7, 184] on button at bounding box center [13, 190] width 13 height 13
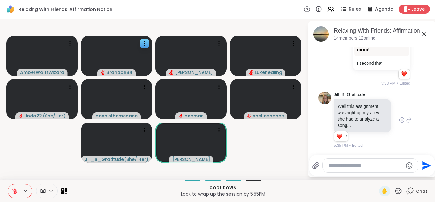
click at [8, 184] on button at bounding box center [14, 190] width 12 height 13
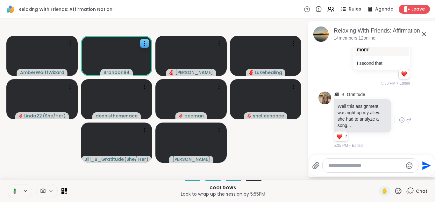
click at [7, 184] on button at bounding box center [13, 190] width 13 height 13
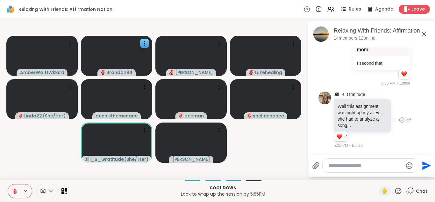
click at [8, 184] on button at bounding box center [14, 190] width 12 height 13
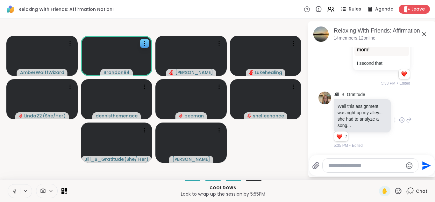
click at [8, 184] on button at bounding box center [14, 190] width 12 height 13
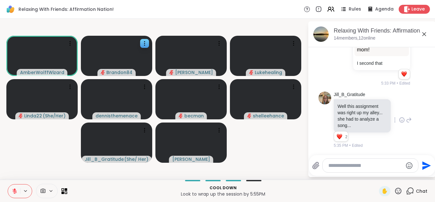
click at [12, 193] on icon at bounding box center [15, 191] width 6 height 6
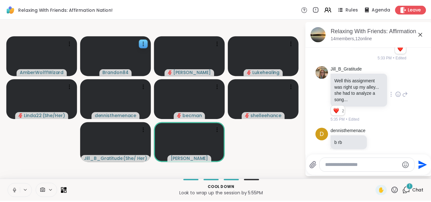
scroll to position [841, 0]
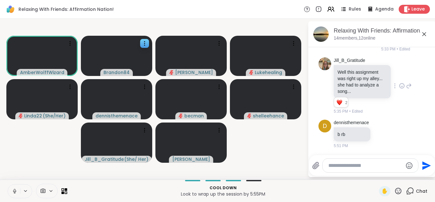
click at [8, 184] on button at bounding box center [14, 190] width 12 height 13
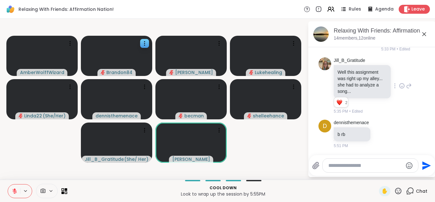
click at [12, 193] on icon at bounding box center [15, 191] width 6 height 6
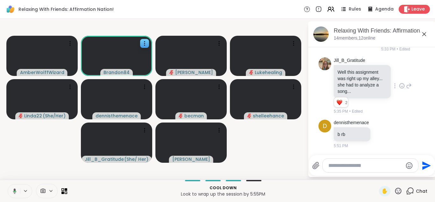
click at [12, 193] on icon at bounding box center [14, 191] width 6 height 6
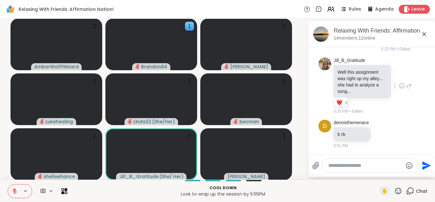
click at [12, 193] on icon at bounding box center [15, 191] width 6 height 6
click at [8, 184] on button at bounding box center [14, 190] width 12 height 13
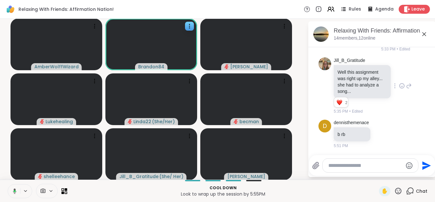
click at [7, 184] on button at bounding box center [13, 190] width 13 height 13
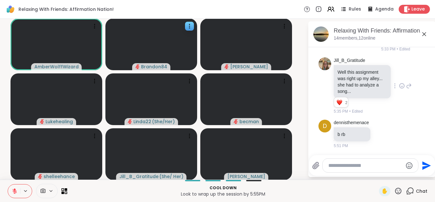
click at [12, 193] on icon at bounding box center [15, 191] width 6 height 6
click at [7, 184] on button at bounding box center [13, 190] width 13 height 13
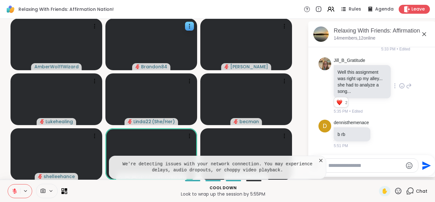
click at [318, 159] on icon at bounding box center [321, 160] width 6 height 6
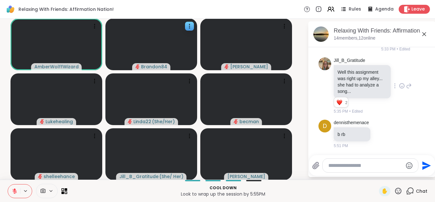
click at [14, 185] on button at bounding box center [14, 190] width 12 height 13
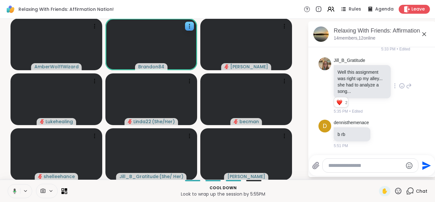
click at [7, 184] on button at bounding box center [13, 190] width 13 height 13
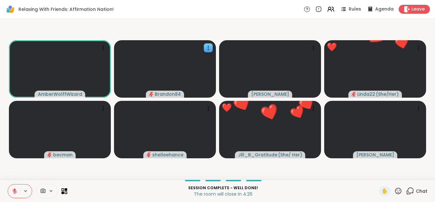
click at [16, 191] on icon at bounding box center [14, 191] width 4 height 4
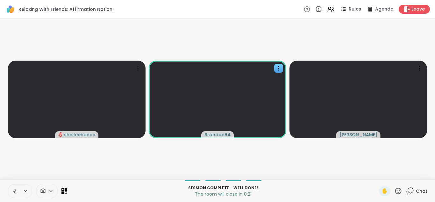
click at [16, 191] on icon at bounding box center [14, 191] width 3 height 2
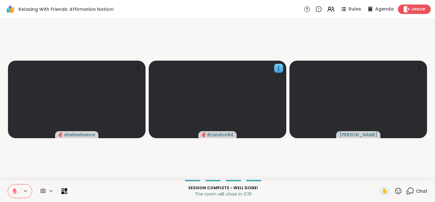
click at [412, 6] on span "Leave" at bounding box center [419, 9] width 14 height 7
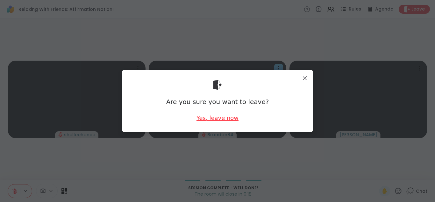
click at [215, 117] on div "Yes, leave now" at bounding box center [218, 118] width 42 height 8
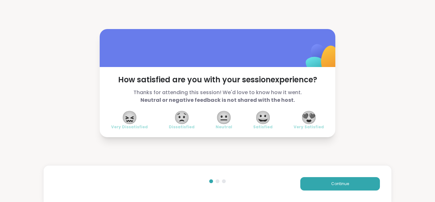
click at [309, 113] on span "😍" at bounding box center [309, 117] width 16 height 11
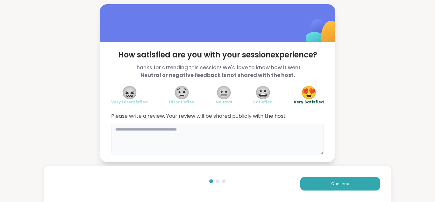
click at [140, 135] on textarea at bounding box center [217, 139] width 213 height 31
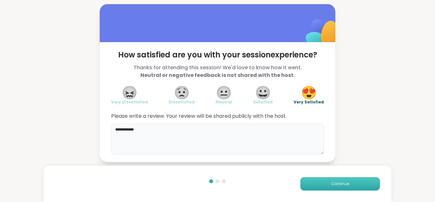
type textarea "**********"
click at [319, 185] on button "Continue" at bounding box center [341, 183] width 80 height 13
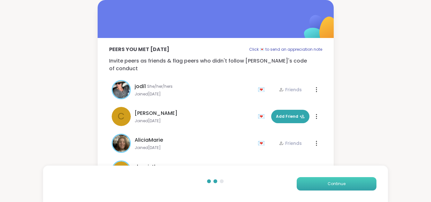
click at [319, 185] on button "Continue" at bounding box center [336, 183] width 80 height 13
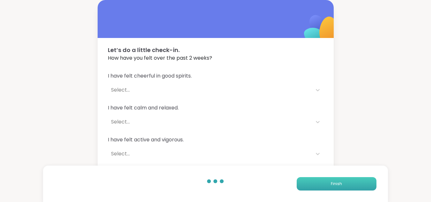
click at [319, 185] on button "Finish" at bounding box center [336, 183] width 80 height 13
